Goal: Entertainment & Leisure: Browse casually

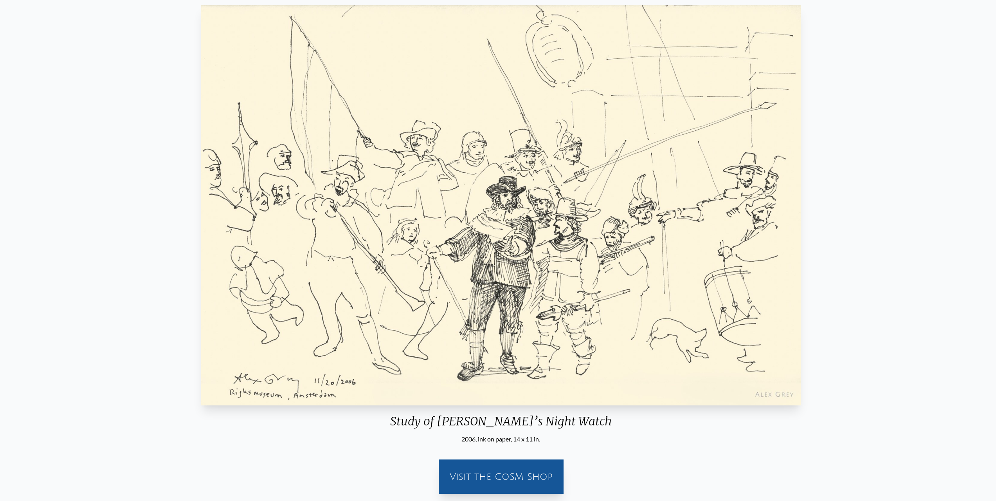
scroll to position [39, 0]
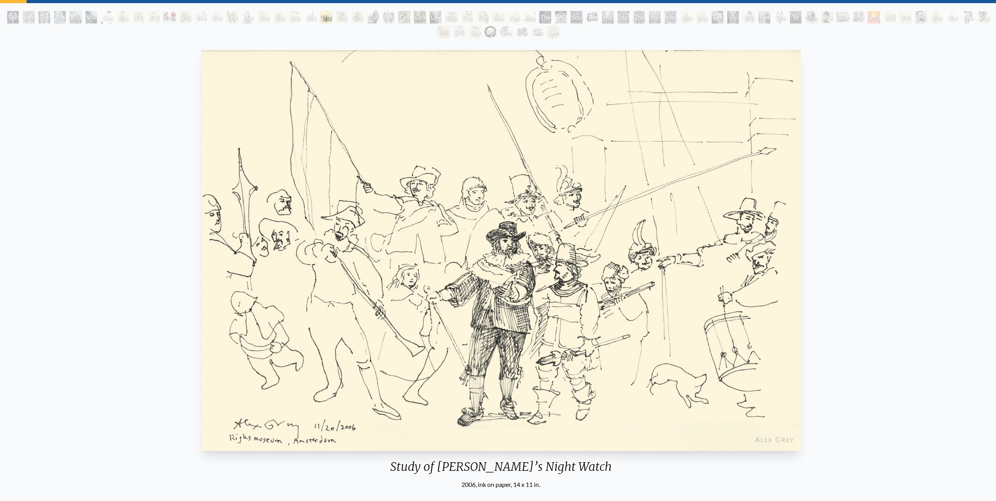
click at [160, 15] on div "[DEMOGRAPHIC_DATA]" at bounding box center [154, 17] width 13 height 13
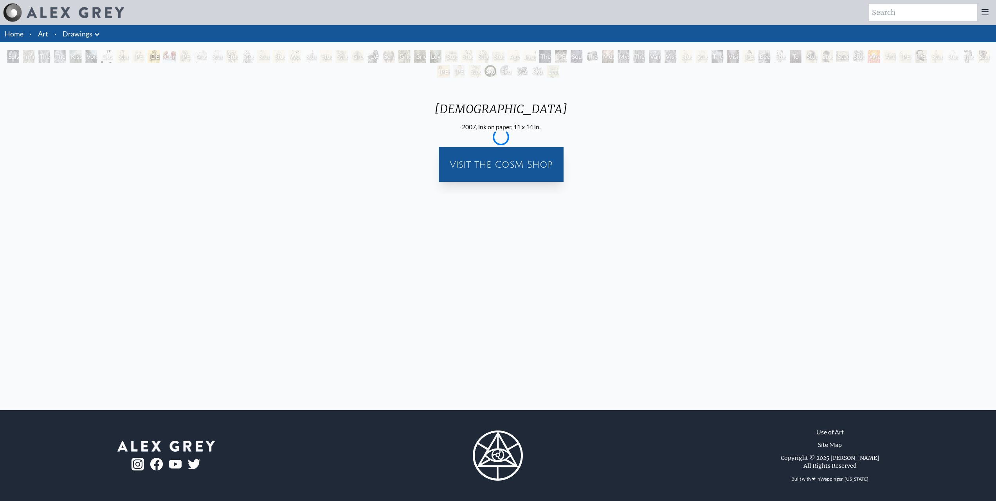
scroll to position [0, 0]
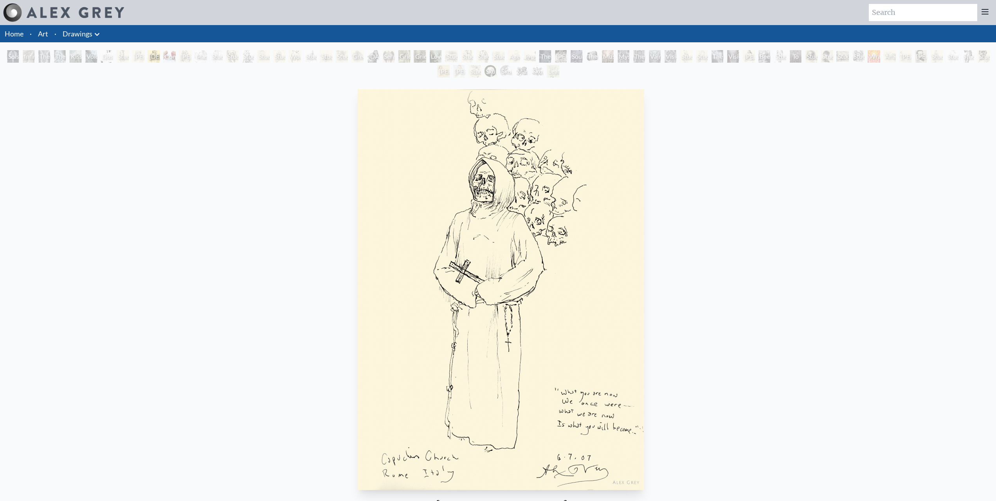
click at [314, 58] on div "Study of [PERSON_NAME]’s Easel" at bounding box center [310, 56] width 13 height 13
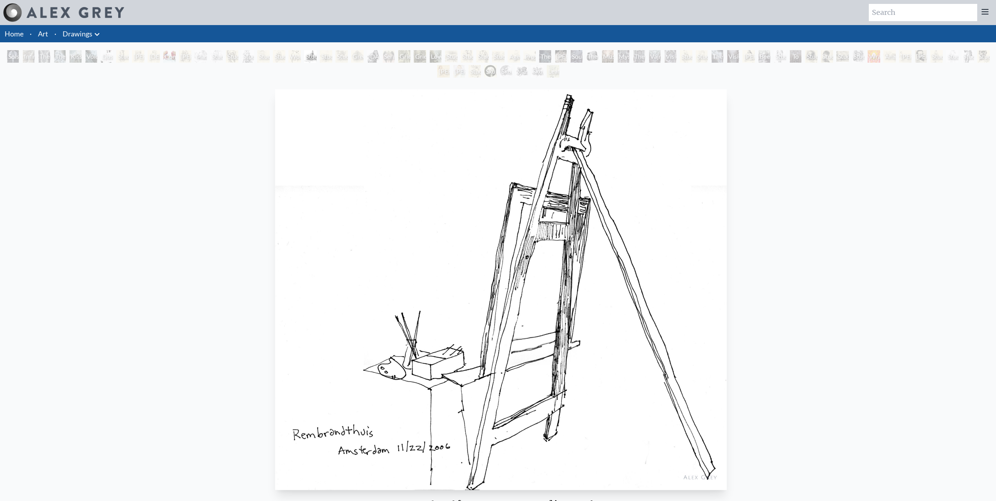
click at [672, 50] on div "Vision Taking Form" at bounding box center [670, 56] width 13 height 13
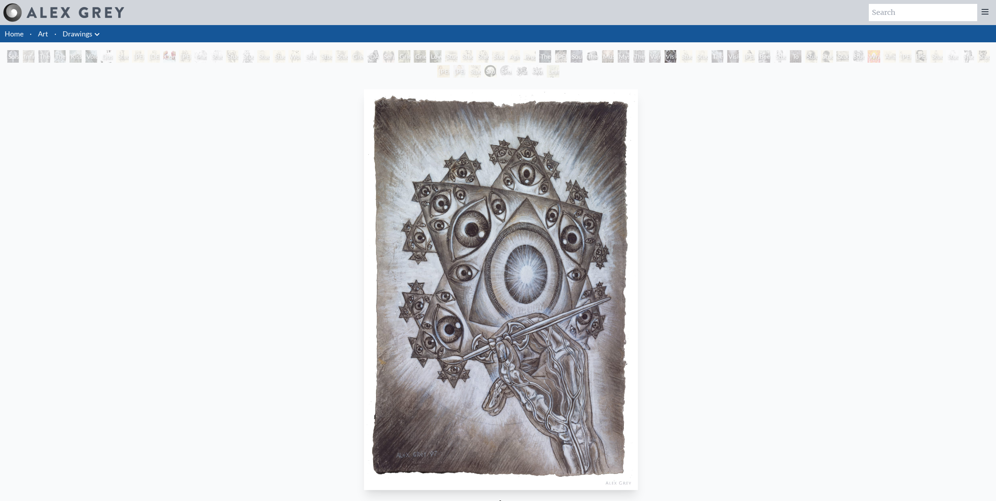
click at [834, 57] on div "Study of Rembrandt Self-Portrait" at bounding box center [827, 56] width 13 height 13
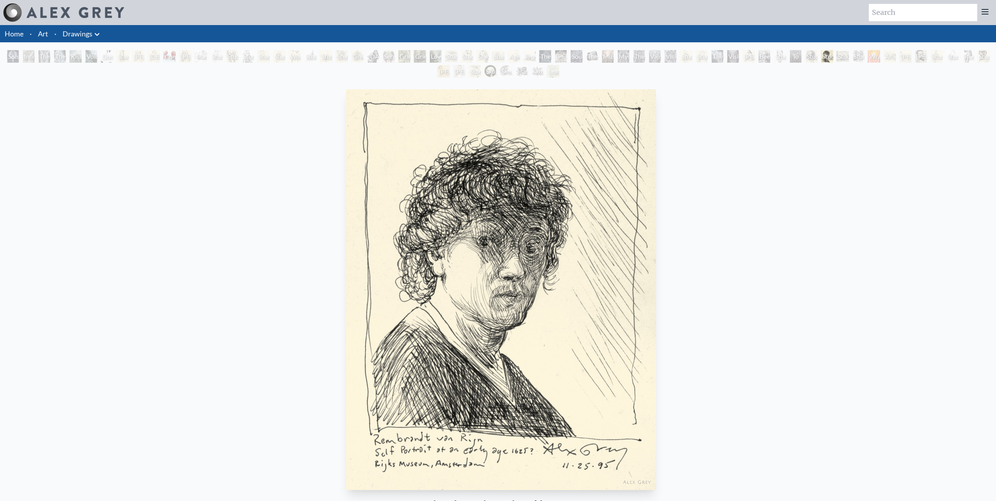
click at [54, 54] on div "The Medium" at bounding box center [60, 56] width 13 height 13
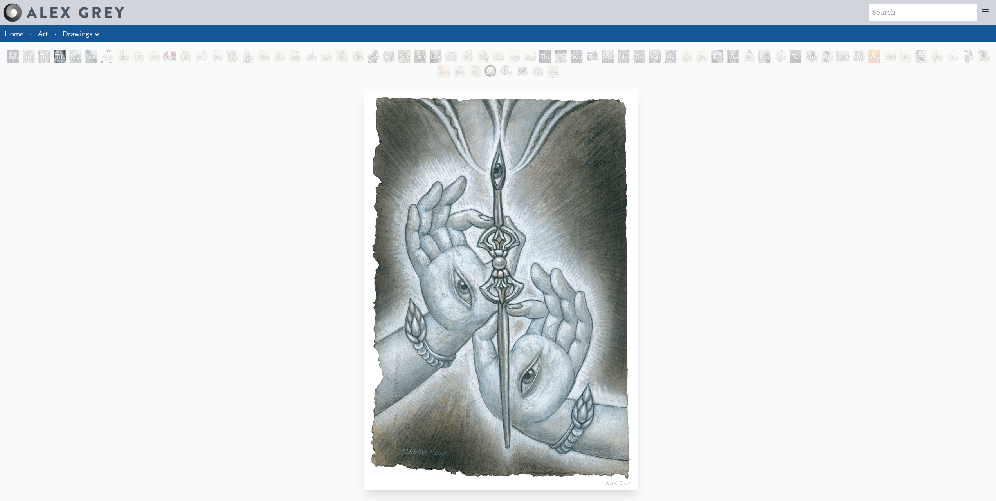
click at [41, 59] on div "The Love Held Between Us" at bounding box center [44, 56] width 13 height 13
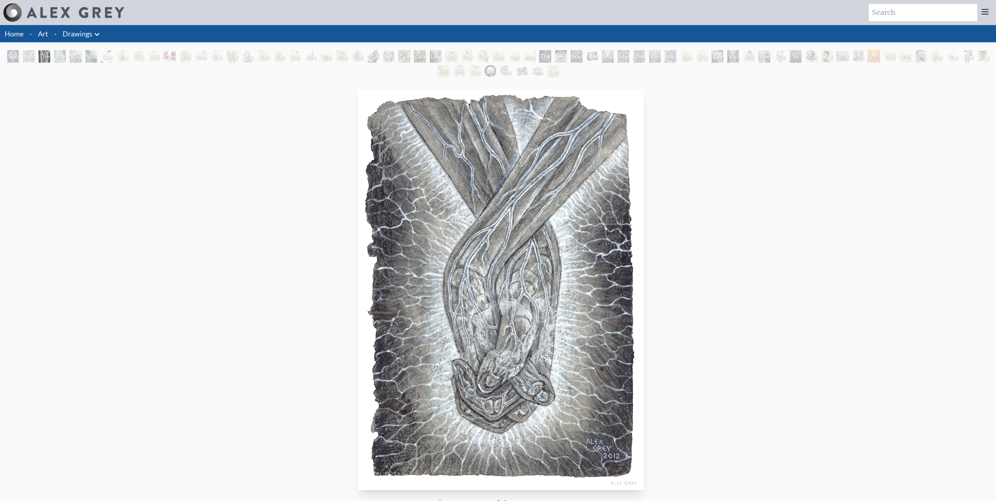
click at [25, 52] on div "Infinity Angel" at bounding box center [28, 56] width 13 height 13
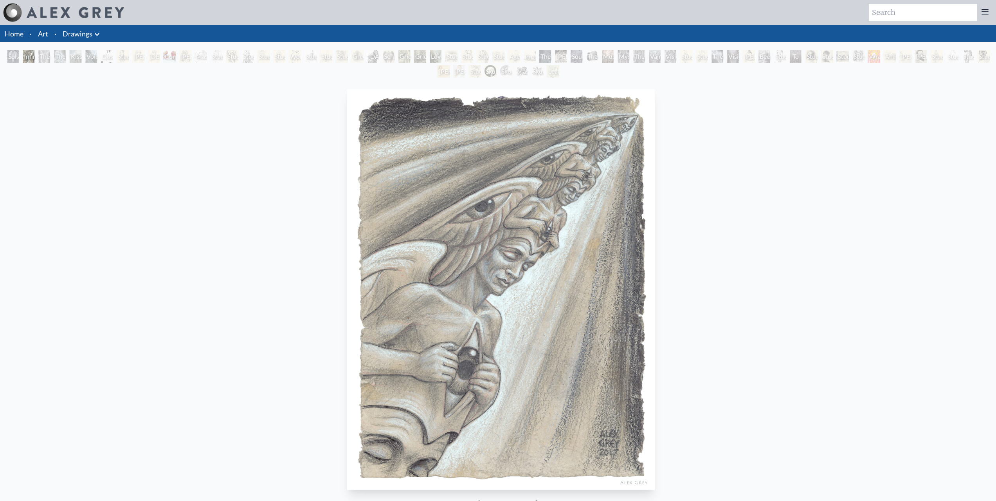
click at [14, 57] on div "Solstice Angel" at bounding box center [13, 56] width 13 height 13
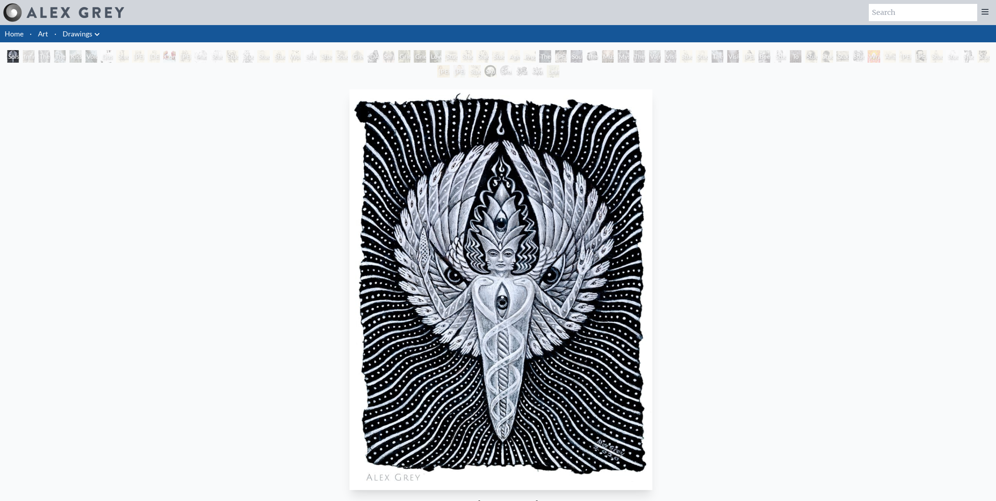
click at [880, 59] on div "Wrathful Guardian" at bounding box center [874, 56] width 13 height 13
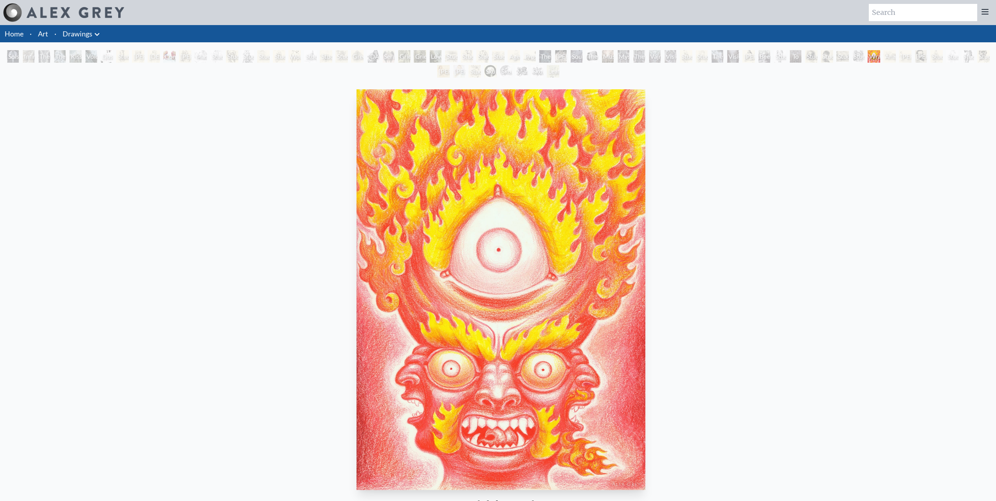
click at [956, 49] on div "Home · Art · Drawings Anatomical Drawings" at bounding box center [498, 308] width 996 height 566
click at [927, 54] on div "[PERSON_NAME]" at bounding box center [921, 56] width 13 height 13
